Goal: Task Accomplishment & Management: Manage account settings

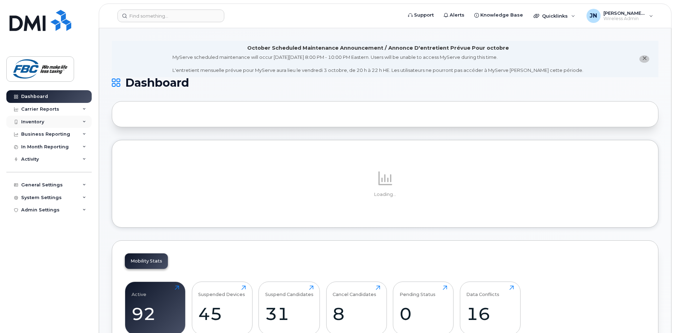
click at [30, 121] on div "Inventory" at bounding box center [32, 122] width 23 height 6
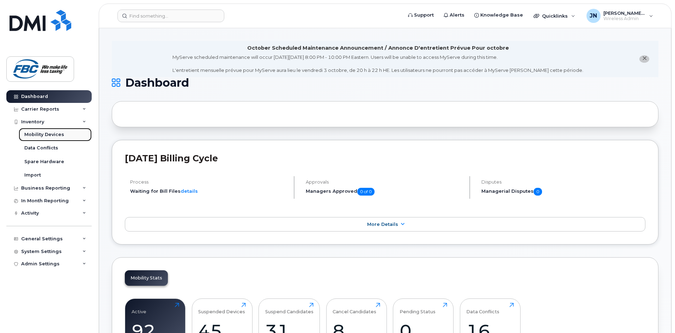
click at [37, 136] on div "Mobility Devices" at bounding box center [44, 135] width 40 height 6
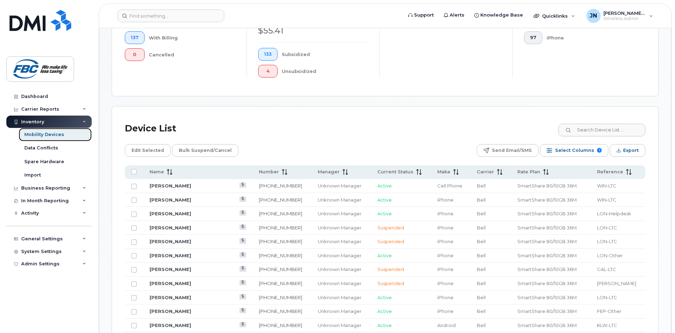
scroll to position [247, 0]
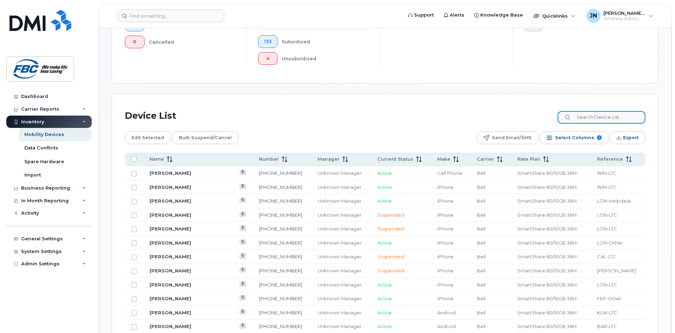
click at [595, 112] on input at bounding box center [602, 117] width 88 height 13
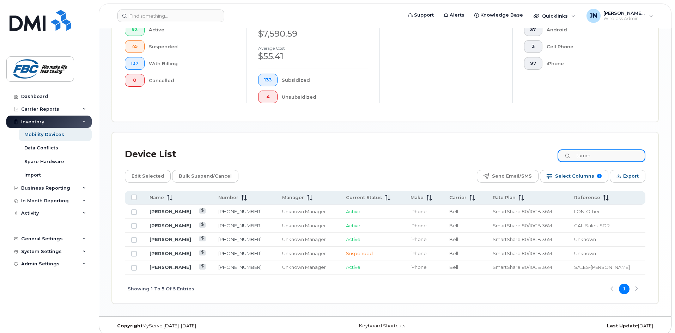
type input "tamm"
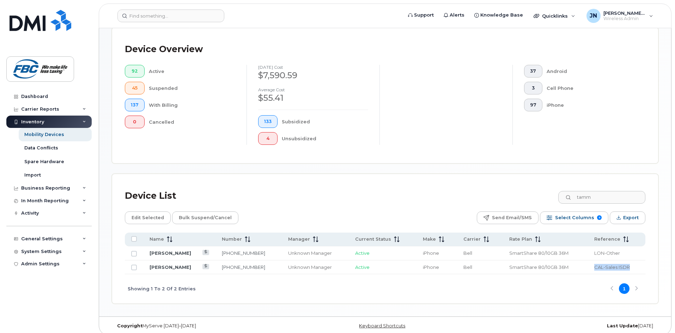
drag, startPoint x: 593, startPoint y: 262, endPoint x: 634, endPoint y: 260, distance: 41.7
click at [634, 261] on td "CAL-Sales ISDR" at bounding box center [616, 268] width 57 height 14
click at [573, 276] on div "Showing 1 To 2 Of 2 Entries 1" at bounding box center [385, 288] width 521 height 29
drag, startPoint x: 628, startPoint y: 261, endPoint x: 592, endPoint y: 263, distance: 36.0
click at [592, 263] on td "CAL-Sales ISDR" at bounding box center [616, 268] width 57 height 14
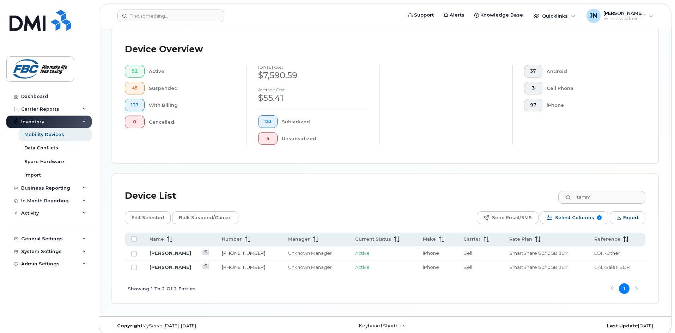
click at [563, 281] on div "Showing 1 To 2 Of 2 Entries 1" at bounding box center [385, 288] width 521 height 29
click at [168, 265] on link "[PERSON_NAME]" at bounding box center [171, 268] width 42 height 6
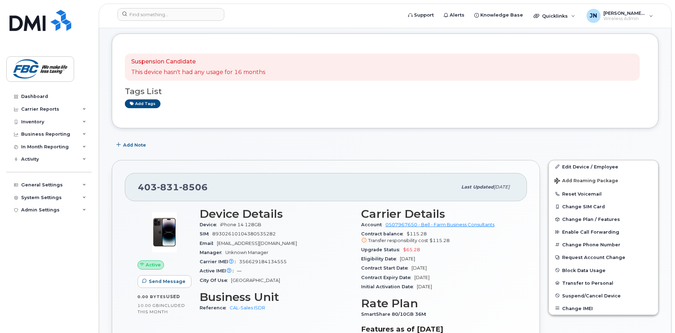
scroll to position [141, 0]
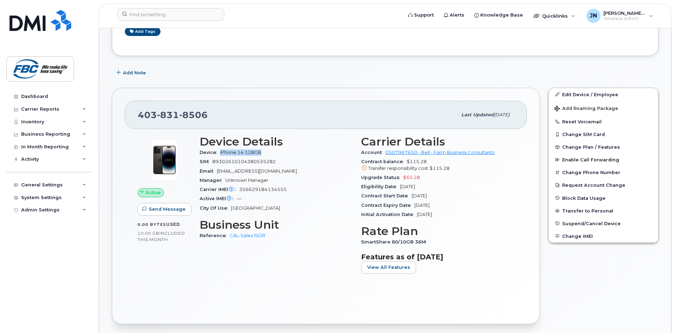
drag, startPoint x: 220, startPoint y: 156, endPoint x: 278, endPoint y: 153, distance: 57.2
click at [265, 150] on div "Device iPhone 14 128GB" at bounding box center [276, 152] width 153 height 9
click at [292, 156] on div "Device iPhone 14 128GB" at bounding box center [276, 152] width 153 height 9
drag, startPoint x: 218, startPoint y: 171, endPoint x: 252, endPoint y: 171, distance: 33.5
click at [252, 171] on div "Email Jclark@fbc.ca" at bounding box center [276, 171] width 153 height 9
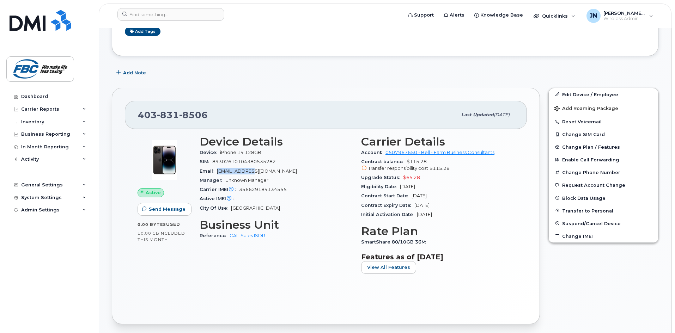
click at [284, 172] on div "Email Jclark@fbc.ca" at bounding box center [276, 171] width 153 height 9
drag, startPoint x: 219, startPoint y: 172, endPoint x: 266, endPoint y: 170, distance: 47.7
click at [266, 170] on div "Email Jclark@fbc.ca" at bounding box center [276, 171] width 153 height 9
click at [274, 169] on div "Email Jclark@fbc.ca" at bounding box center [276, 171] width 153 height 9
drag, startPoint x: 212, startPoint y: 164, endPoint x: 287, endPoint y: 163, distance: 75.8
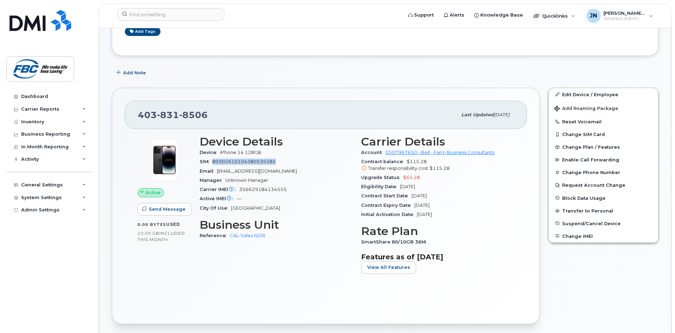
click at [287, 163] on div "SIM 89302610104380535282" at bounding box center [276, 161] width 153 height 9
click at [322, 197] on div "Active IMEI Active IMEI is refreshed daily with a delay of up to 48 hours follo…" at bounding box center [276, 198] width 153 height 9
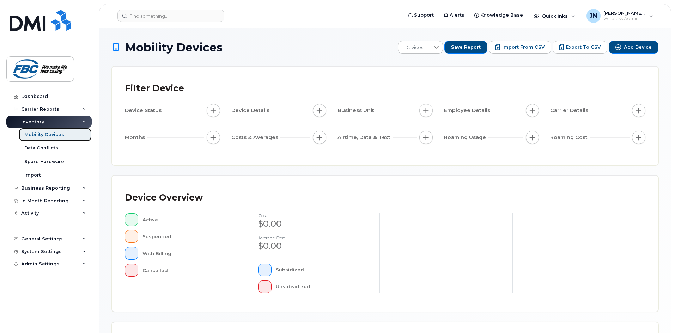
click at [31, 132] on div "Mobility Devices" at bounding box center [44, 135] width 40 height 6
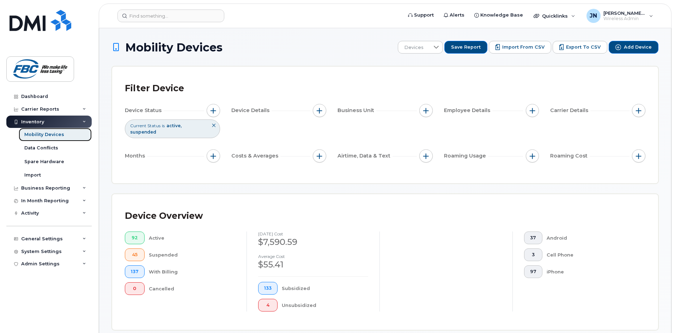
click at [36, 135] on div "Mobility Devices" at bounding box center [44, 135] width 40 height 6
click at [36, 148] on div "Data Conflicts" at bounding box center [41, 148] width 34 height 6
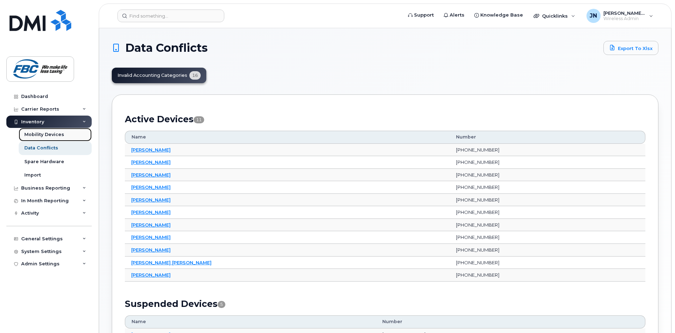
click at [37, 132] on div "Mobility Devices" at bounding box center [44, 135] width 40 height 6
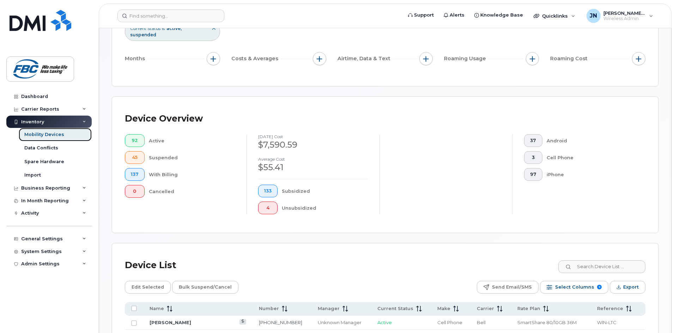
scroll to position [247, 0]
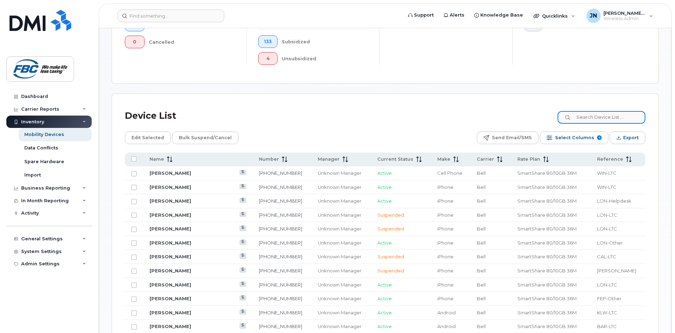
click at [607, 111] on input at bounding box center [602, 117] width 88 height 13
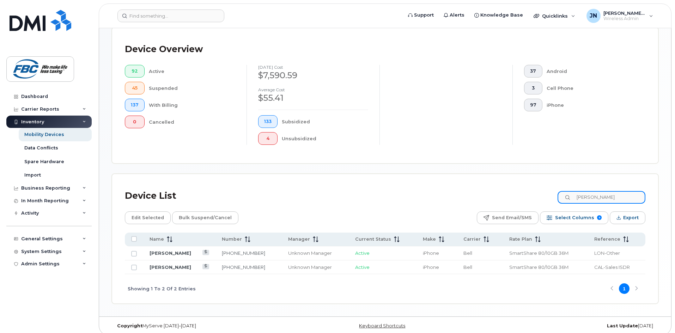
type input "tammie"
click at [430, 275] on div "Showing 1 To 2 Of 2 Entries 1" at bounding box center [385, 288] width 521 height 29
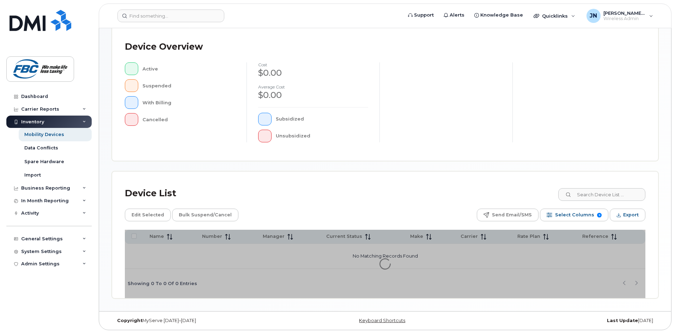
scroll to position [152, 0]
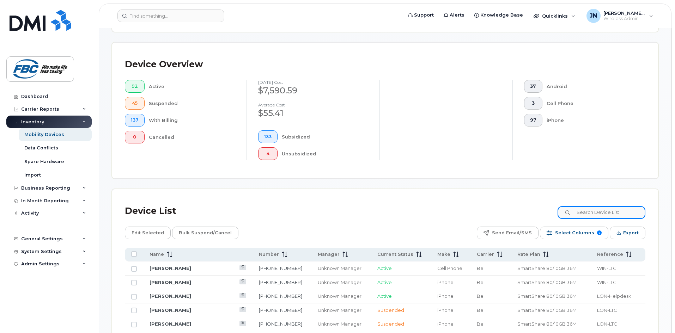
click at [597, 206] on input at bounding box center [602, 212] width 88 height 13
type input "y"
type input "tammie"
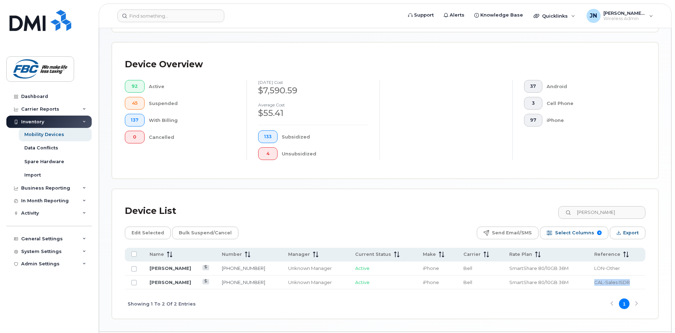
drag, startPoint x: 593, startPoint y: 277, endPoint x: 632, endPoint y: 275, distance: 39.2
click at [632, 276] on td "CAL-Sales ISDR" at bounding box center [616, 283] width 57 height 14
click at [490, 296] on div "Showing 1 To 2 Of 2 Entries 1" at bounding box center [385, 304] width 521 height 29
click at [172, 280] on link "[PERSON_NAME]" at bounding box center [171, 283] width 42 height 6
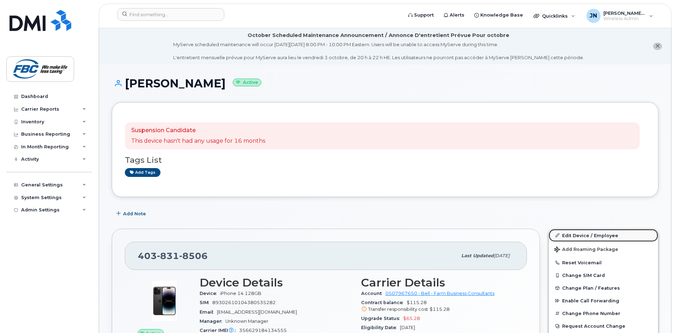
click at [566, 236] on link "Edit Device / Employee" at bounding box center [603, 235] width 109 height 13
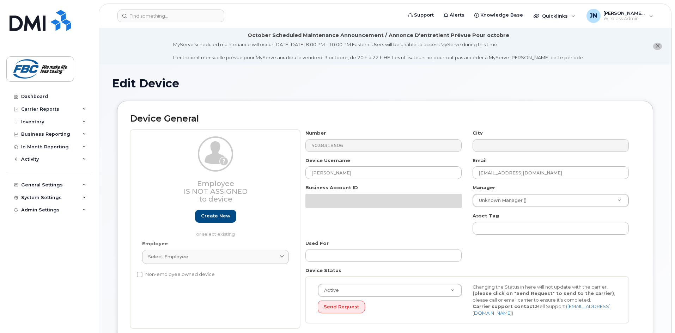
select select "5779137"
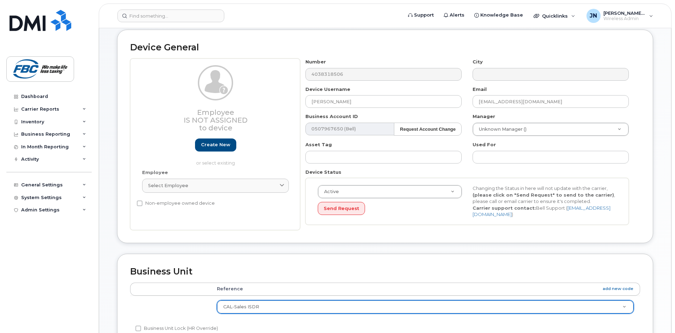
scroll to position [35, 0]
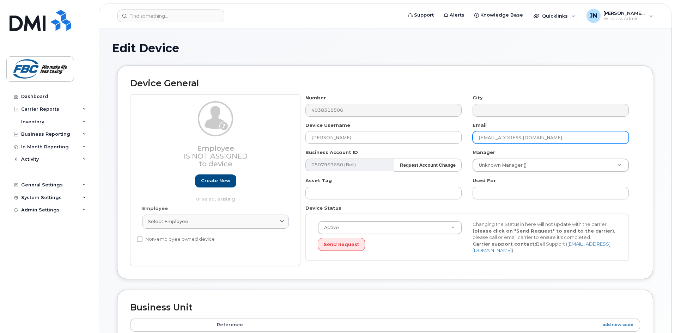
drag, startPoint x: 478, startPoint y: 139, endPoint x: 491, endPoint y: 137, distance: 12.9
click at [491, 137] on input "[EMAIL_ADDRESS][DOMAIN_NAME]" at bounding box center [551, 137] width 156 height 13
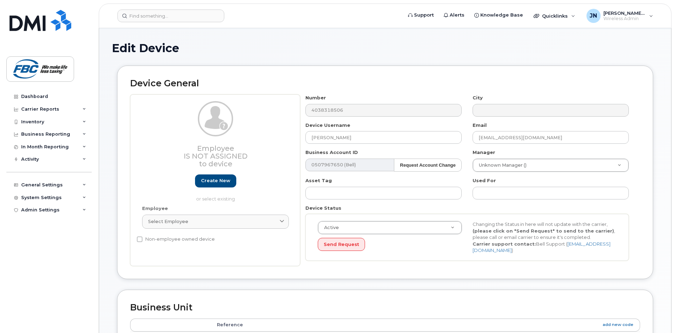
click at [401, 47] on h1 "Edit Device" at bounding box center [385, 48] width 547 height 12
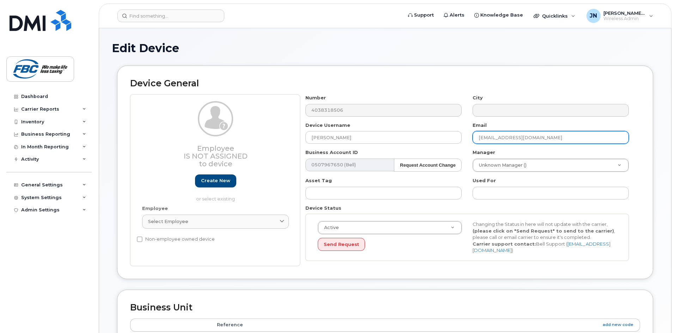
drag, startPoint x: 478, startPoint y: 138, endPoint x: 495, endPoint y: 136, distance: 17.0
click at [495, 136] on input "[EMAIL_ADDRESS][DOMAIN_NAME]" at bounding box center [551, 137] width 156 height 13
click at [528, 138] on input "[EMAIL_ADDRESS][DOMAIN_NAME]" at bounding box center [551, 137] width 156 height 13
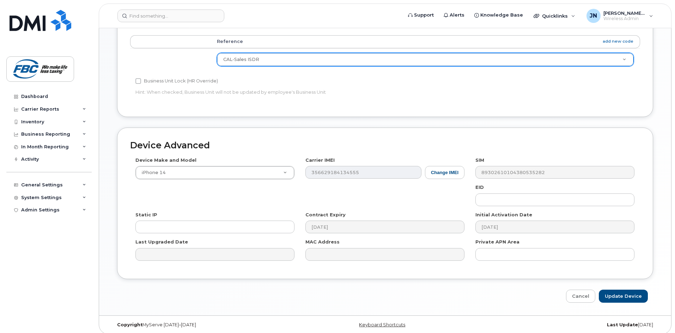
scroll to position [321, 0]
click at [484, 148] on div "Device Advanced Device Make and Model iPhone 14 Android TCL 502 Watch Apple Wat…" at bounding box center [385, 202] width 536 height 152
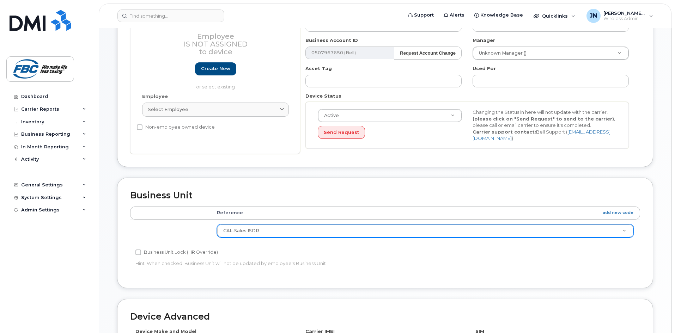
scroll to position [74, 0]
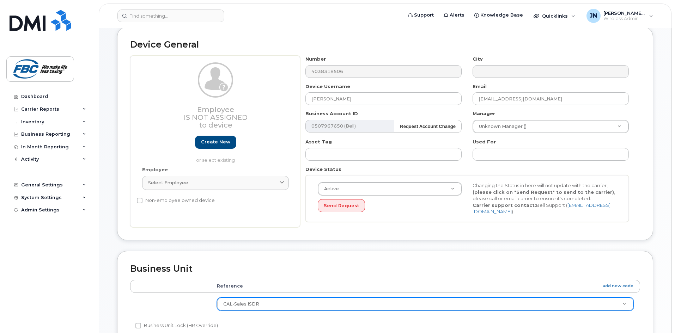
click at [435, 49] on h2 "Device General" at bounding box center [385, 45] width 510 height 10
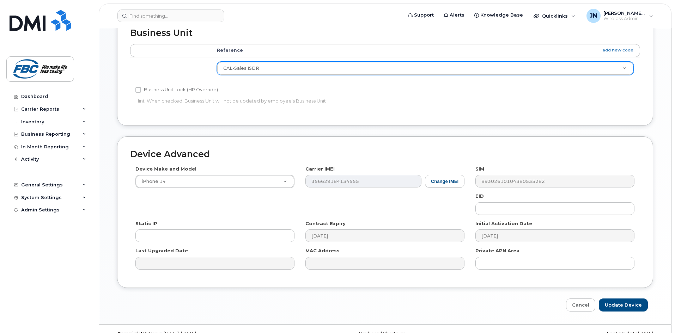
scroll to position [321, 0]
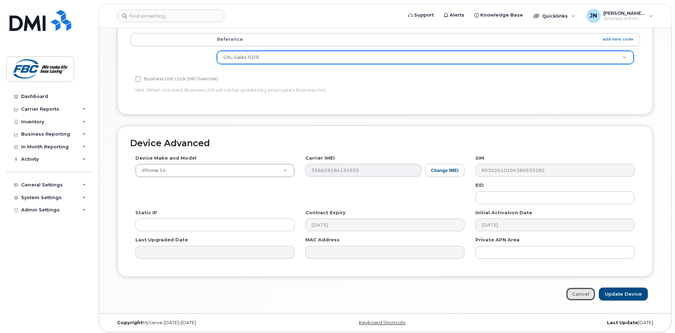
click at [577, 291] on link "Cancel" at bounding box center [580, 294] width 29 height 13
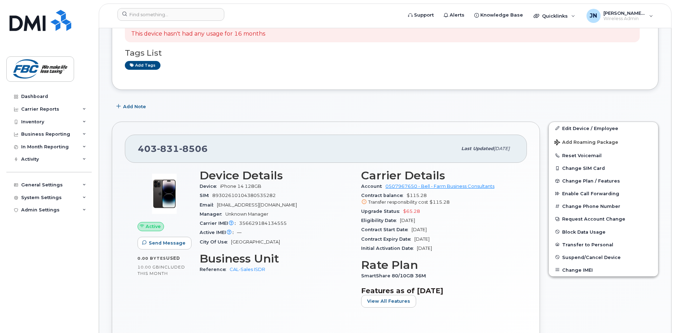
scroll to position [106, 0]
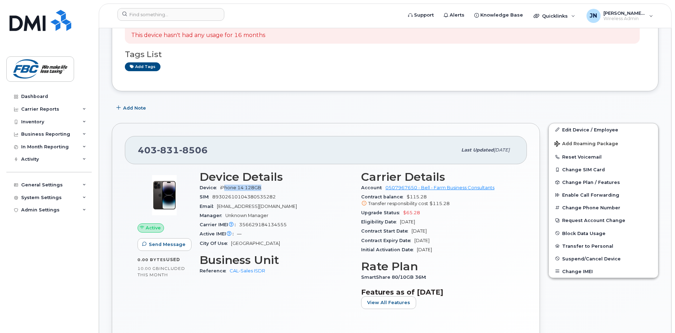
drag, startPoint x: 224, startPoint y: 190, endPoint x: 275, endPoint y: 187, distance: 51.6
click at [275, 187] on div "Device iPhone 14 128GB" at bounding box center [276, 187] width 153 height 9
click at [295, 186] on div "Device iPhone 14 128GB" at bounding box center [276, 187] width 153 height 9
drag, startPoint x: 200, startPoint y: 245, endPoint x: 264, endPoint y: 242, distance: 63.5
click at [262, 243] on div "City Of Use [GEOGRAPHIC_DATA]" at bounding box center [276, 243] width 153 height 9
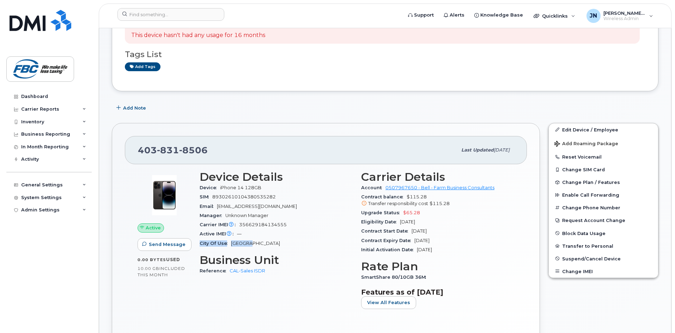
click at [280, 239] on div "City Of Use [GEOGRAPHIC_DATA]" at bounding box center [276, 243] width 153 height 9
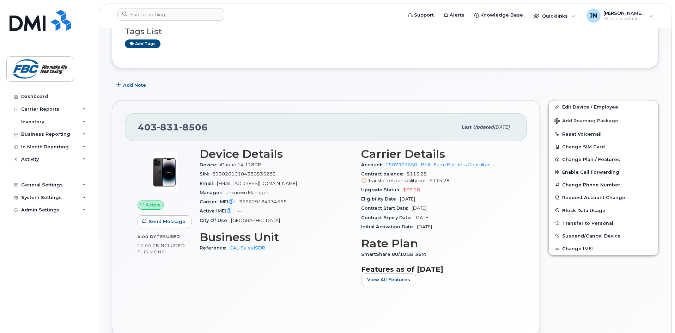
scroll to position [141, 0]
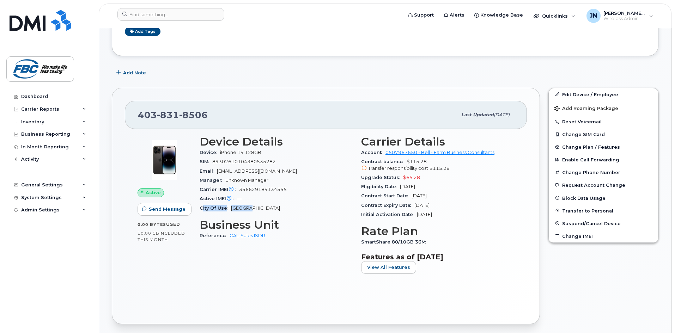
drag, startPoint x: 203, startPoint y: 208, endPoint x: 261, endPoint y: 205, distance: 57.6
click at [259, 205] on div "City Of Use [GEOGRAPHIC_DATA]" at bounding box center [276, 208] width 153 height 9
click at [273, 204] on div "City Of Use [GEOGRAPHIC_DATA]" at bounding box center [276, 208] width 153 height 9
